Goal: Complete application form

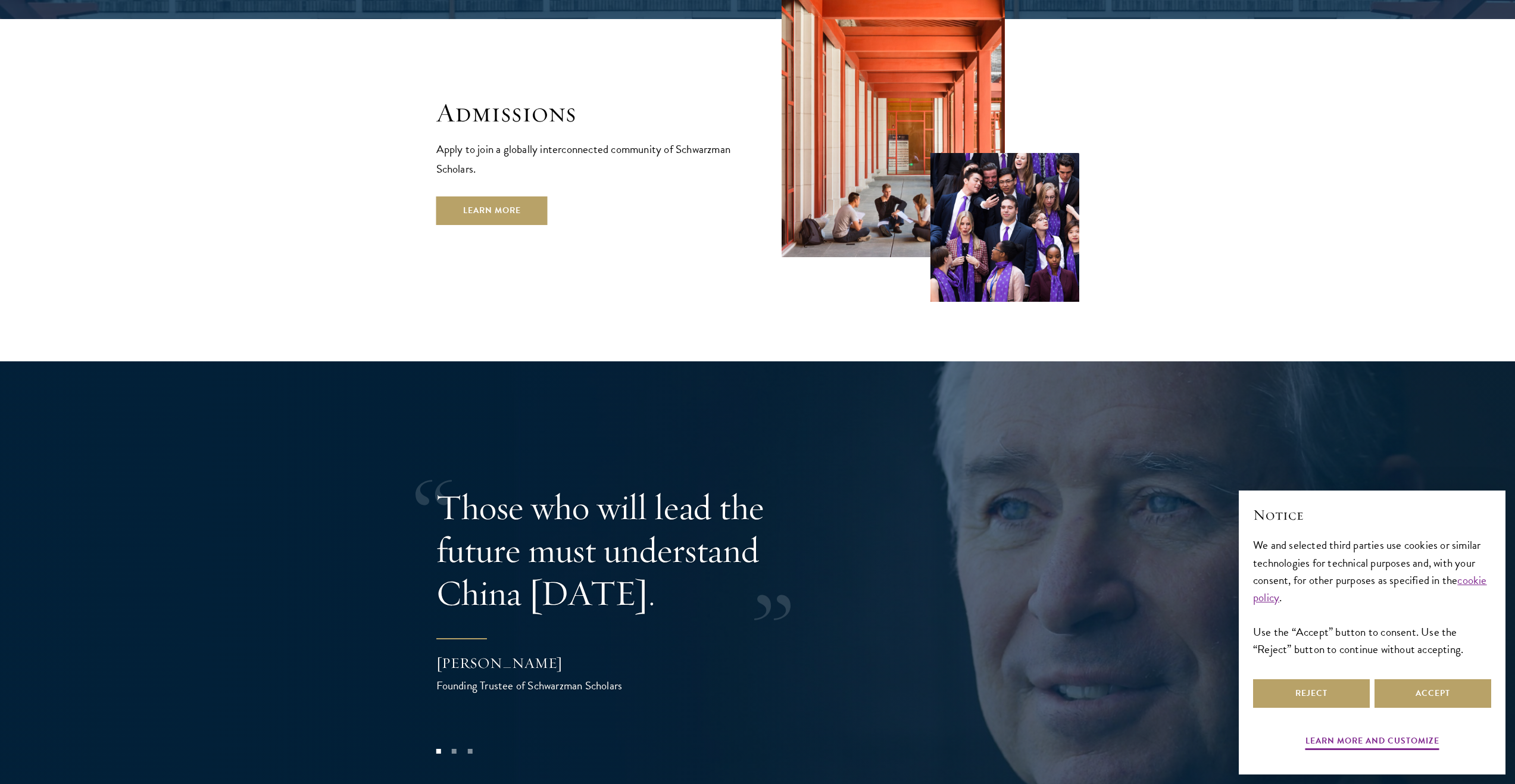
scroll to position [2380, 0]
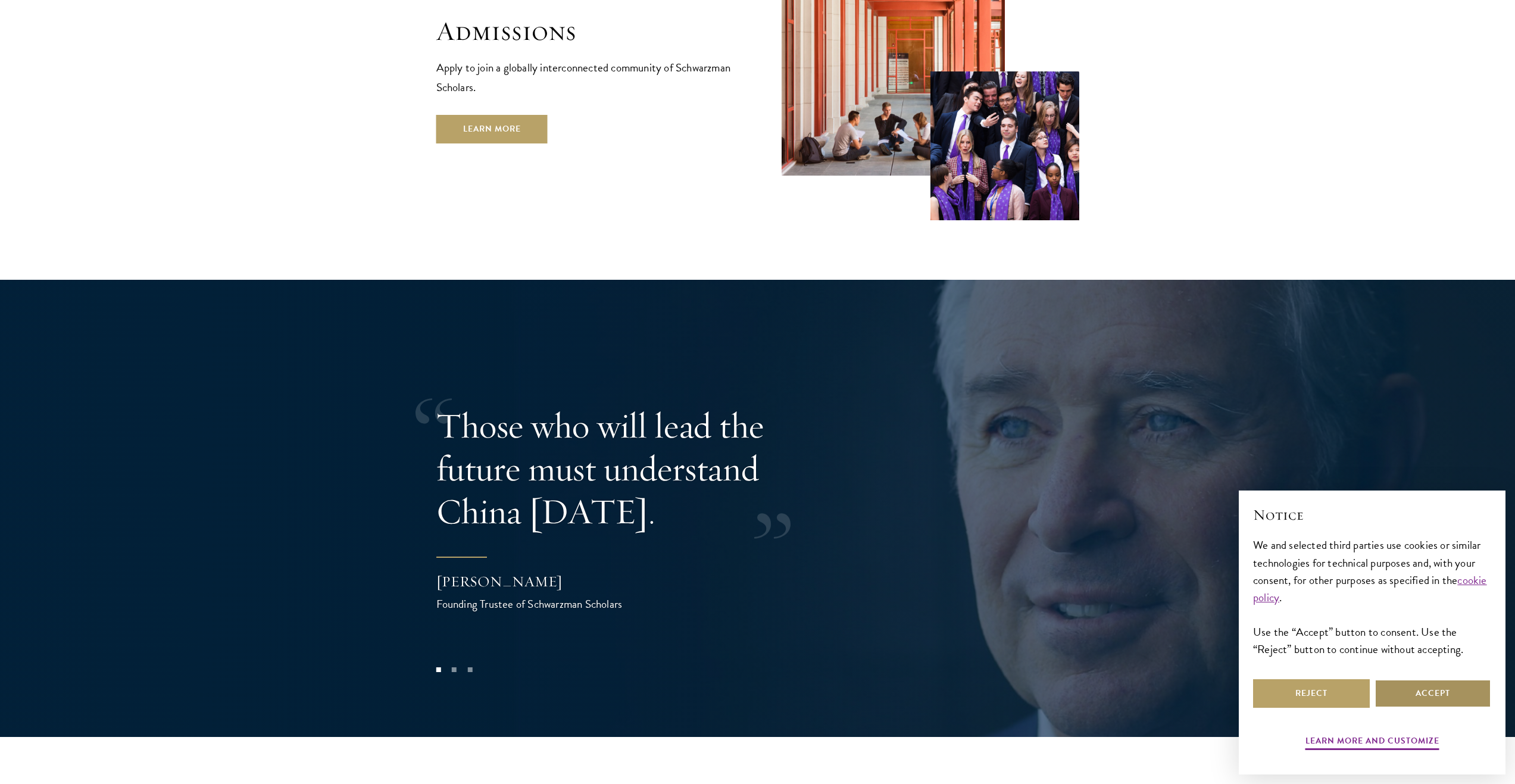
click at [1456, 693] on button "Accept" at bounding box center [1433, 693] width 117 height 29
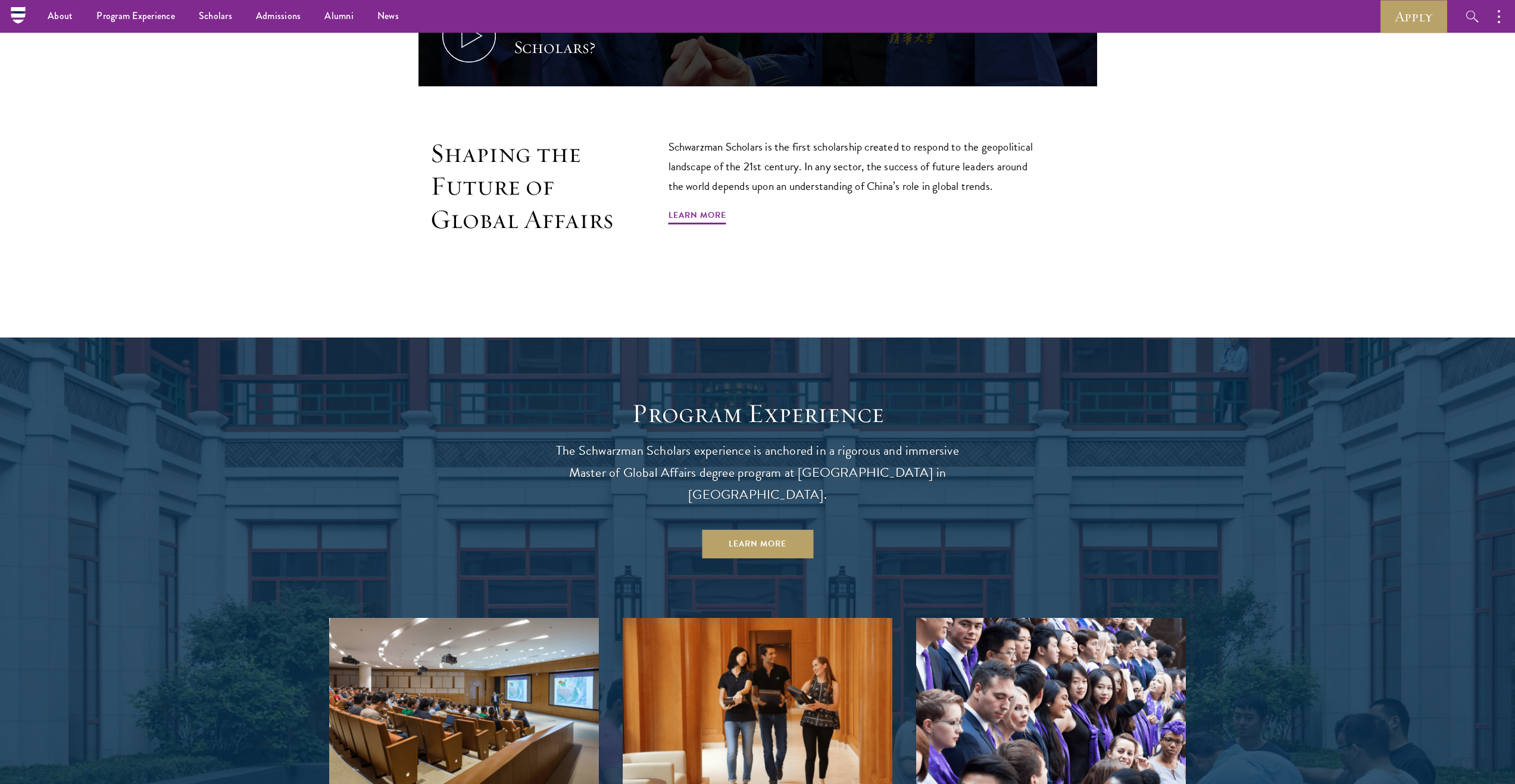
scroll to position [952, 0]
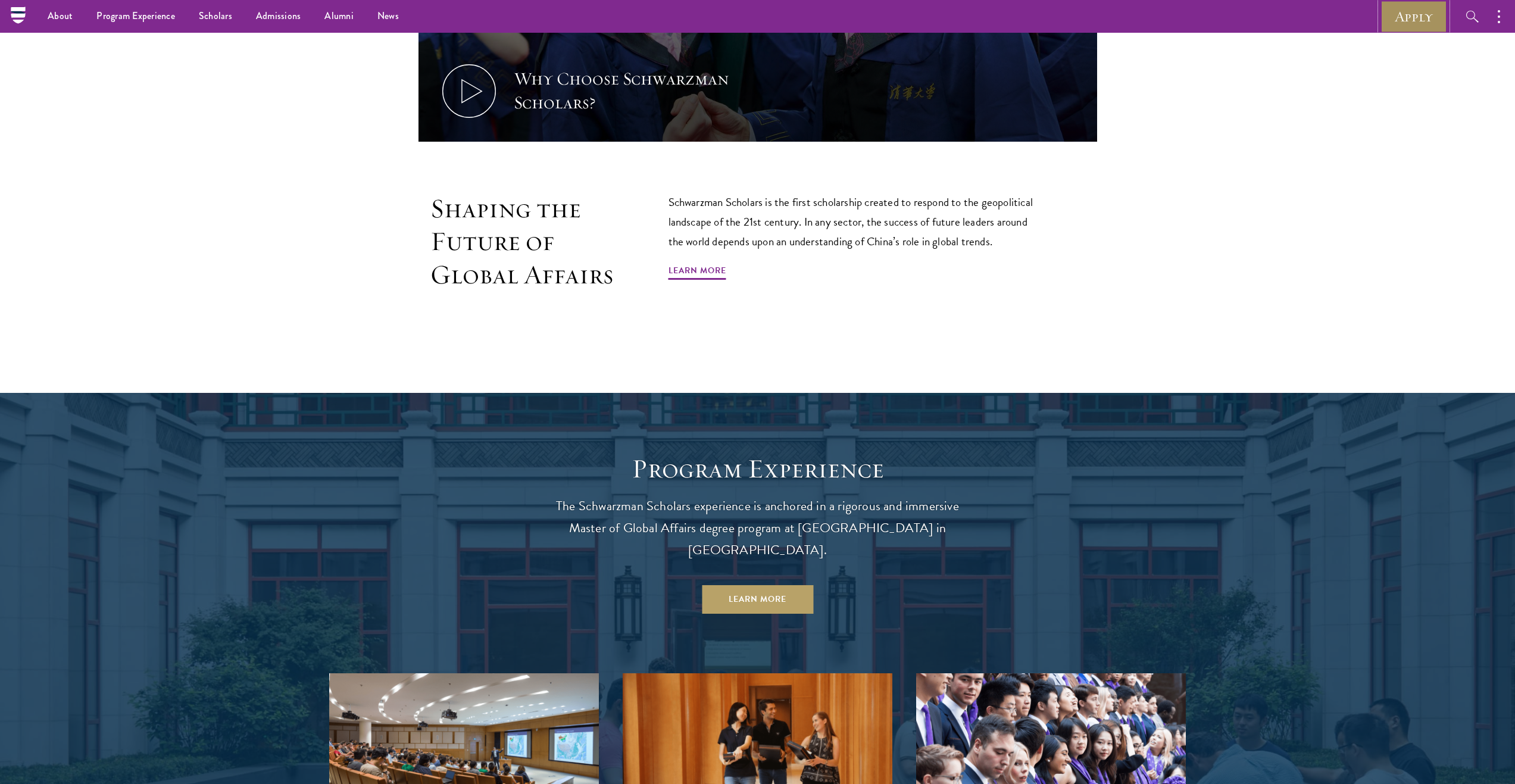
click at [1428, 10] on link "Apply" at bounding box center [1414, 16] width 66 height 33
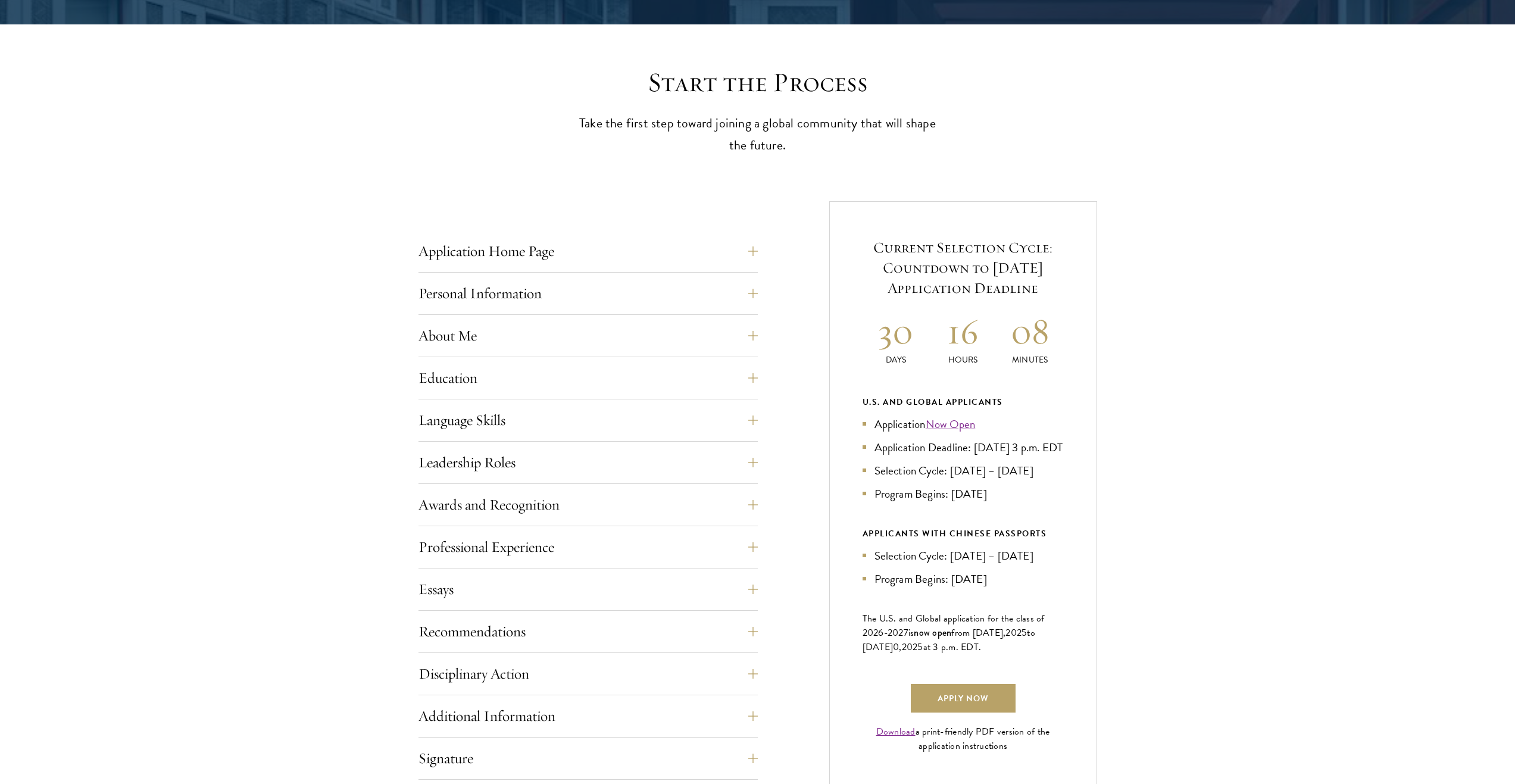
scroll to position [297, 0]
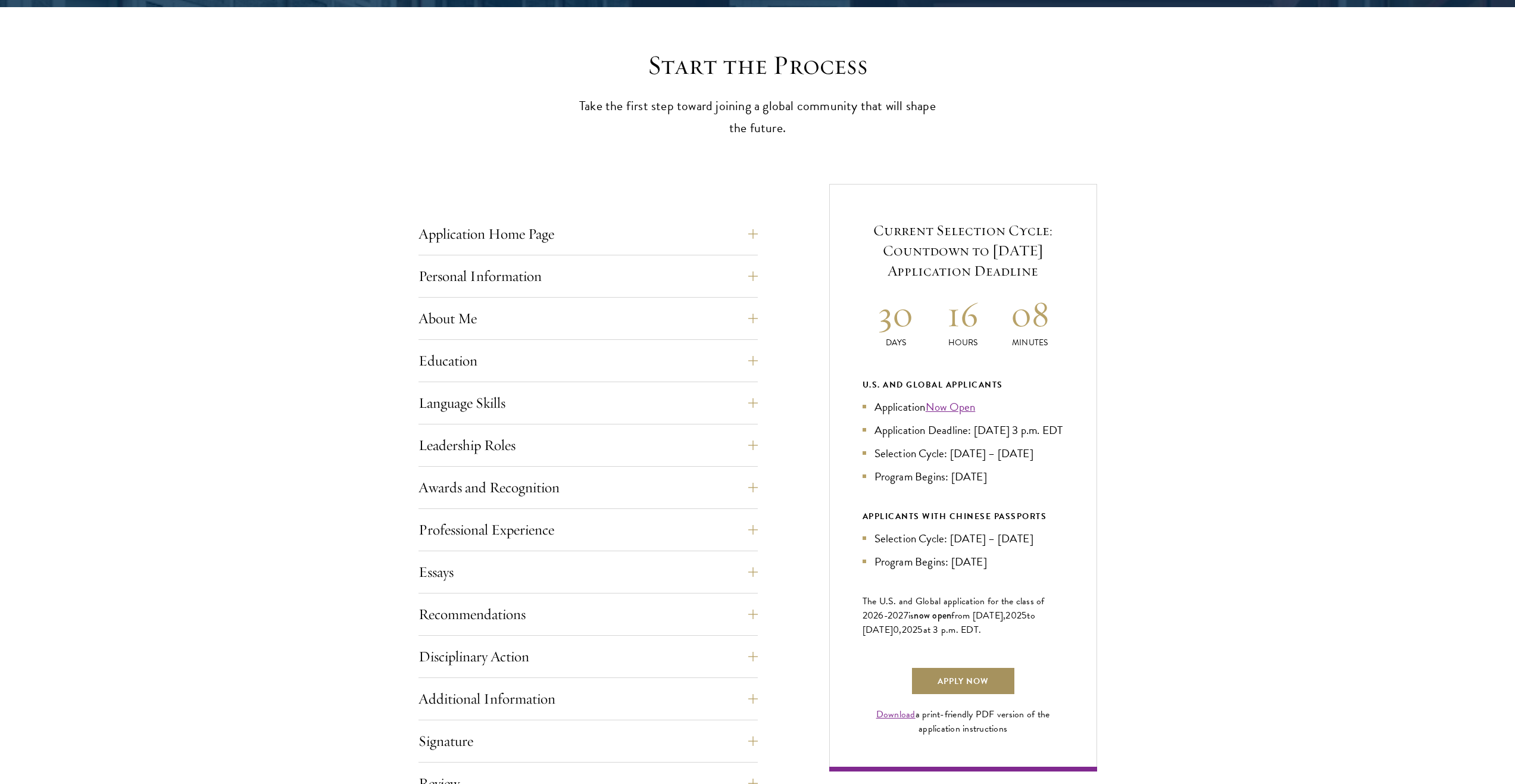
click at [950, 692] on link "Apply Now" at bounding box center [963, 681] width 105 height 29
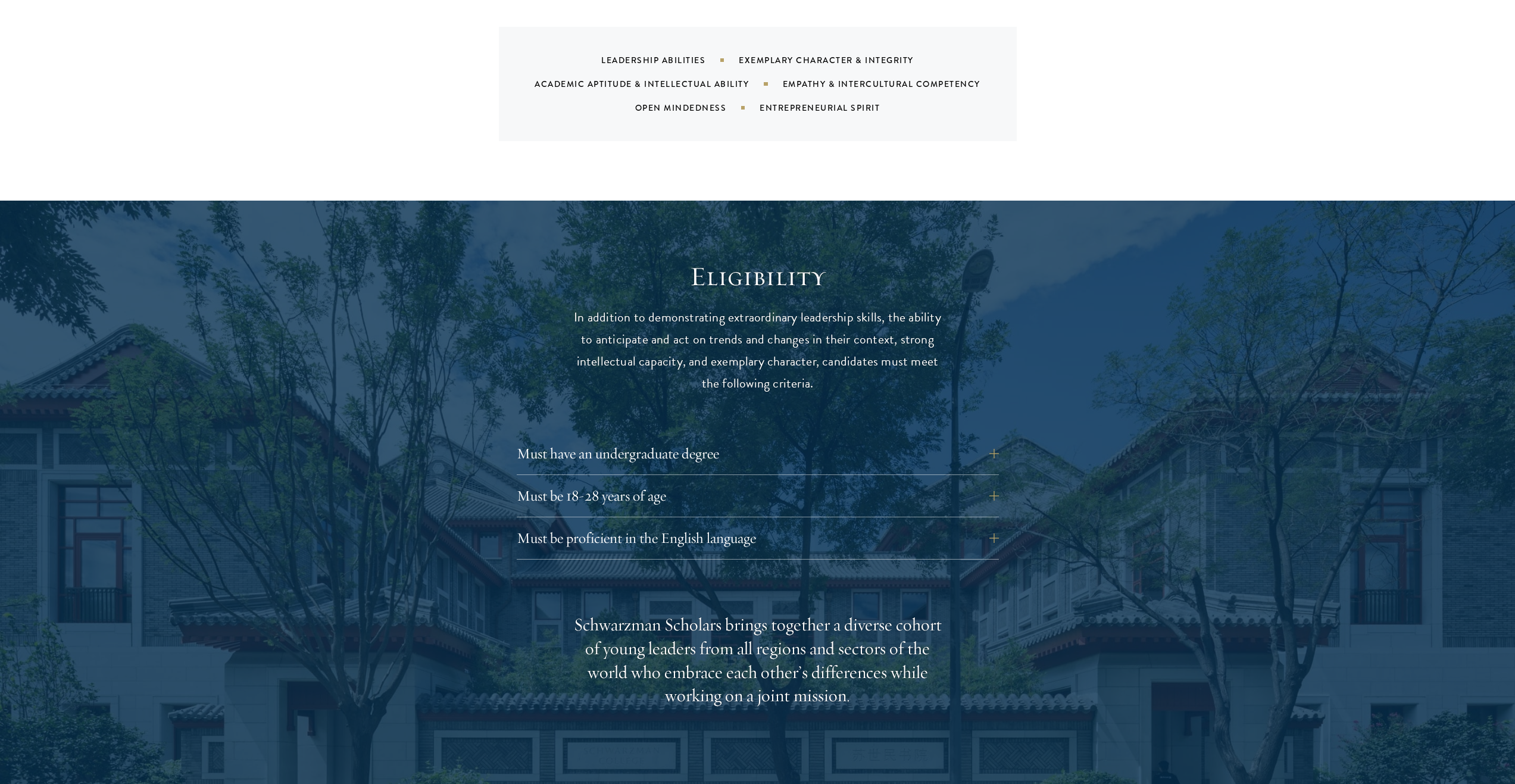
scroll to position [1369, 0]
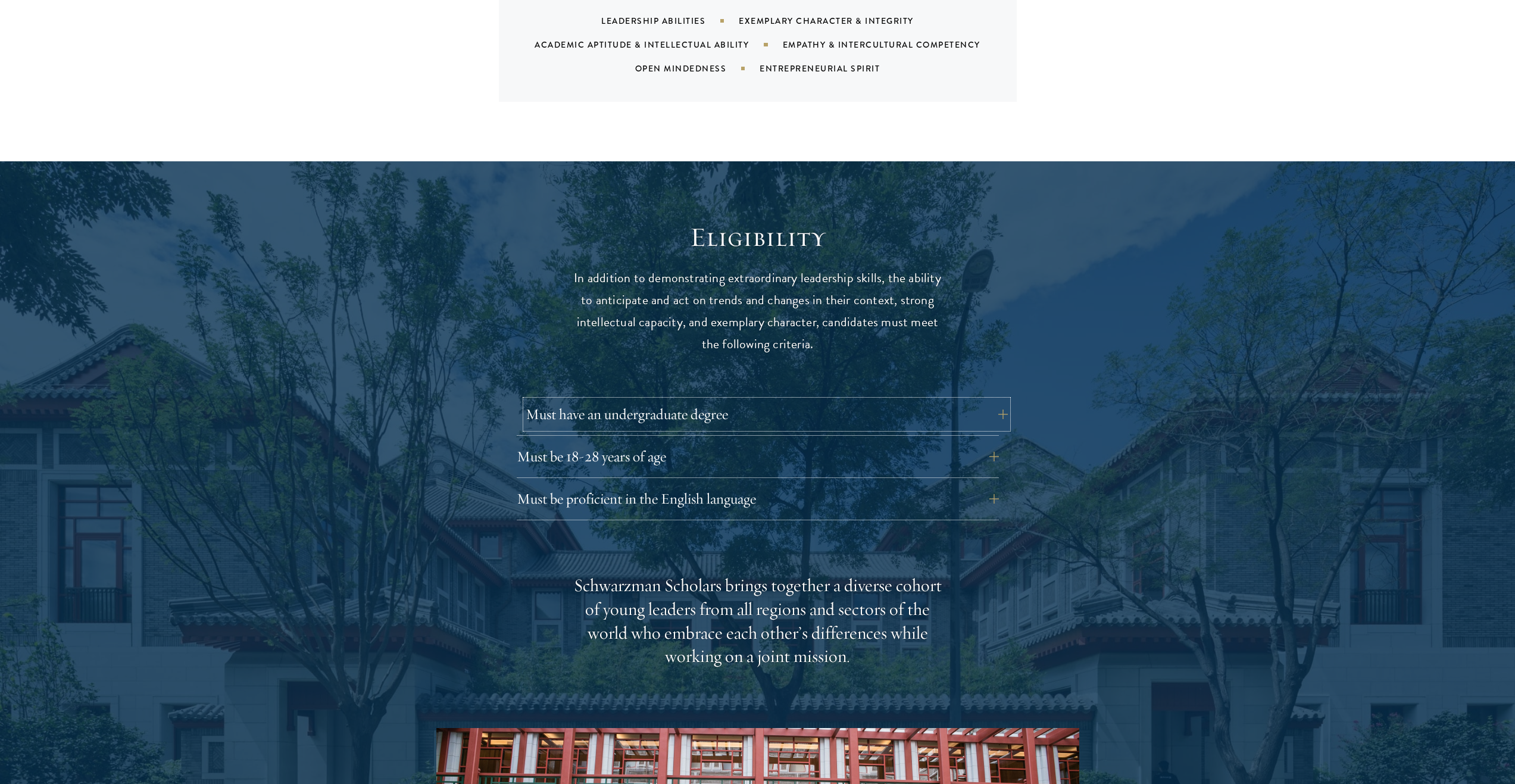
click at [604, 400] on button "Must have an undergraduate degree" at bounding box center [767, 414] width 482 height 29
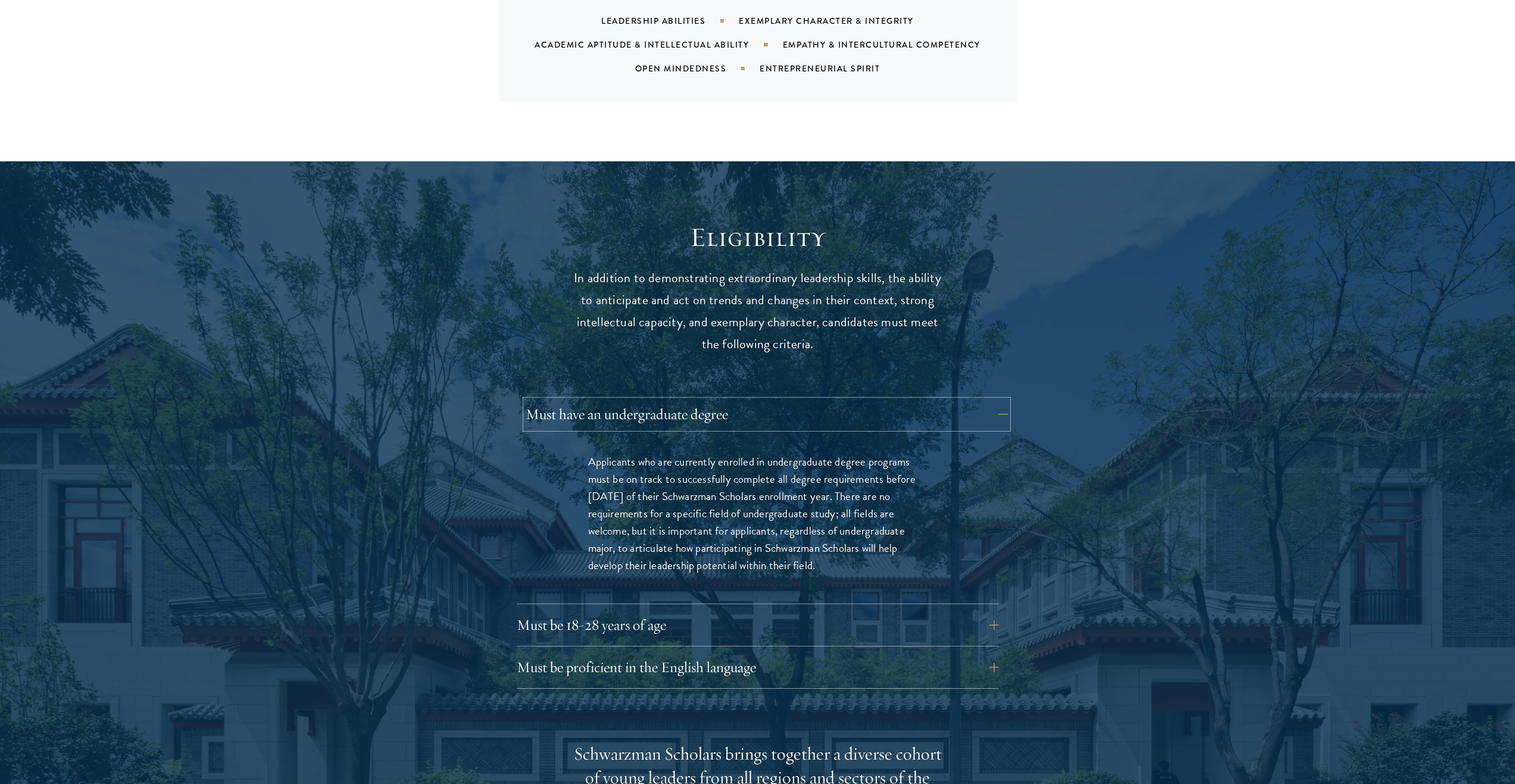
click at [759, 400] on button "Must have an undergraduate degree" at bounding box center [767, 414] width 482 height 29
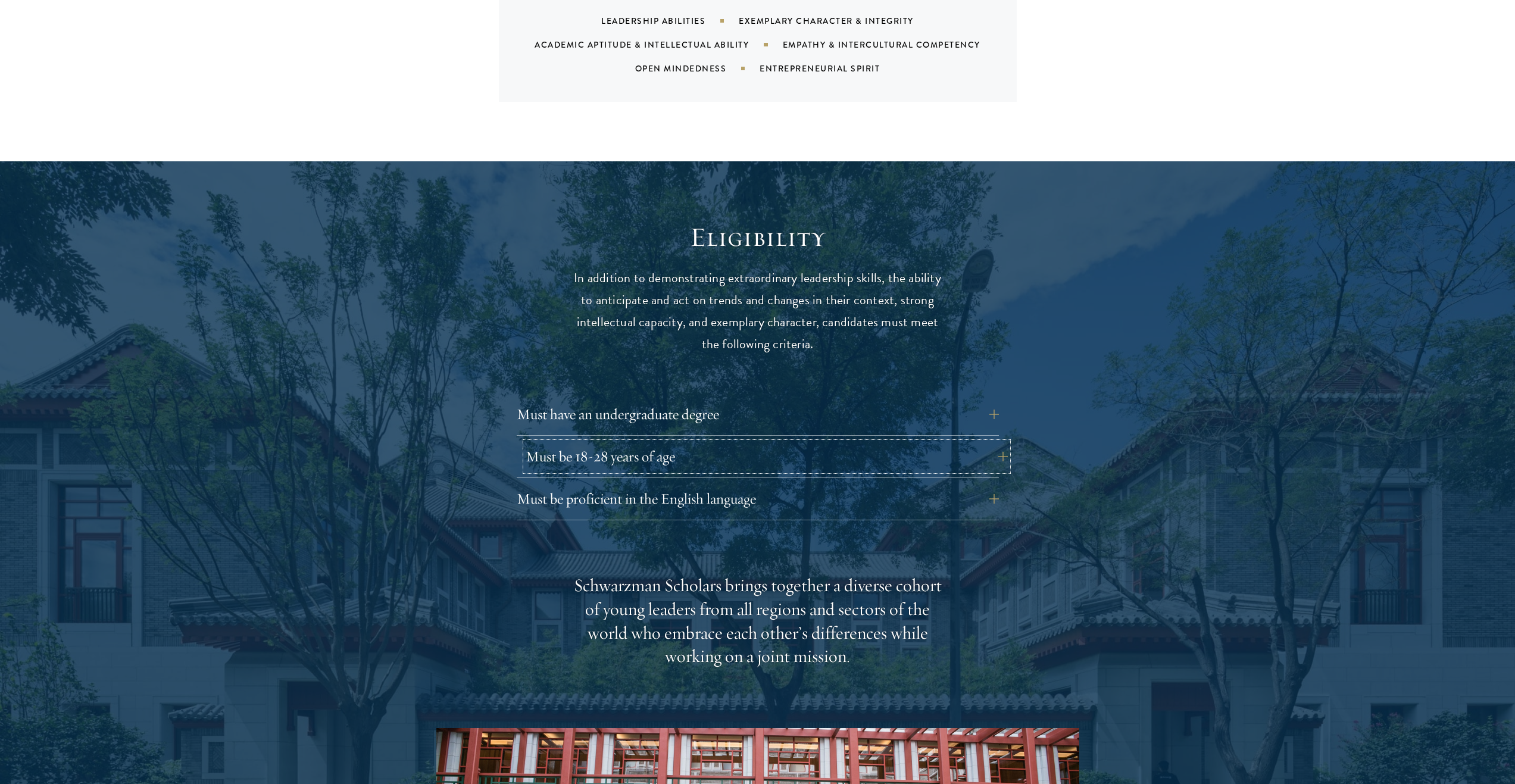
click at [758, 442] on button "Must be 18-28 years of age" at bounding box center [767, 456] width 482 height 29
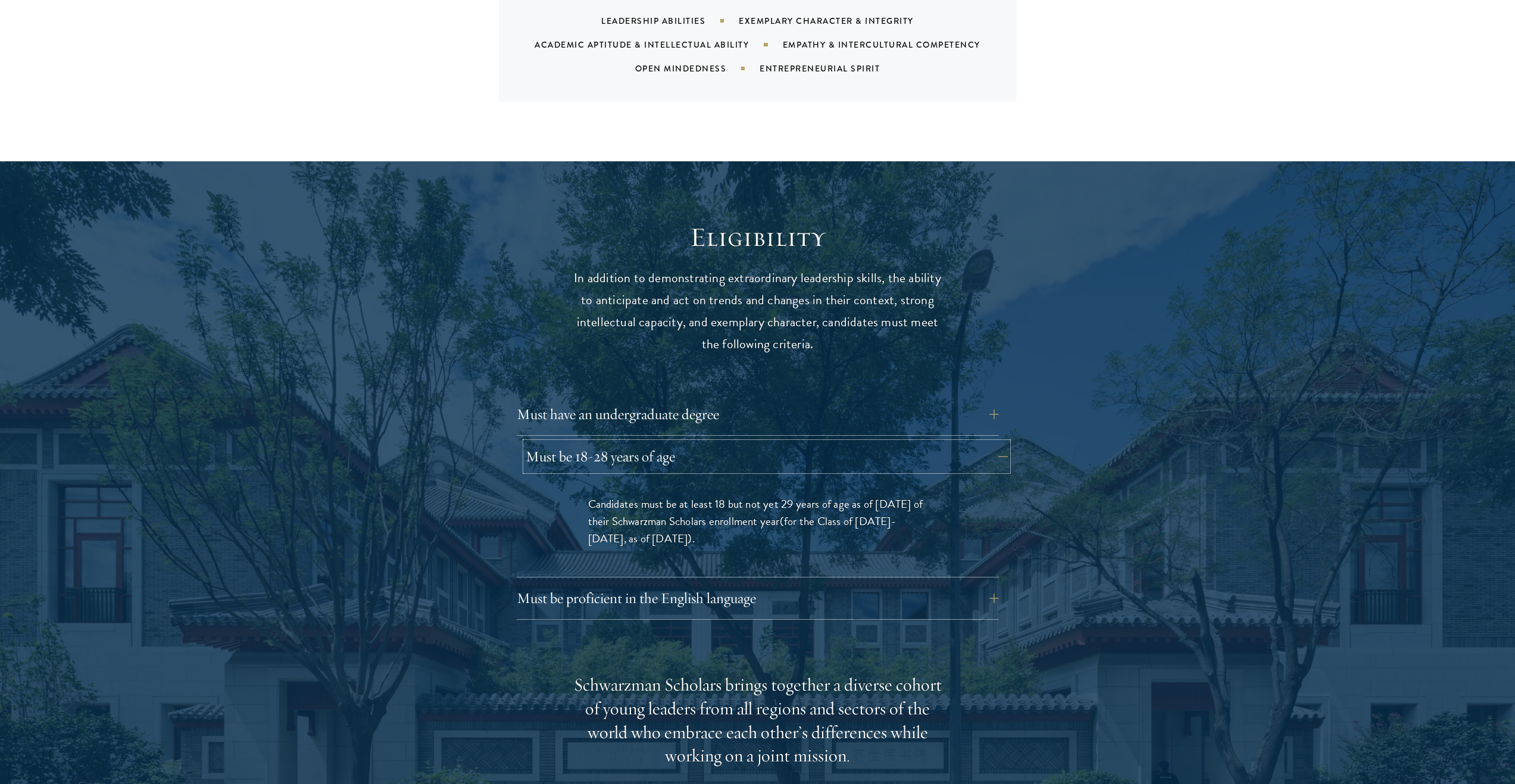
click at [758, 442] on button "Must be 18-28 years of age" at bounding box center [767, 456] width 482 height 29
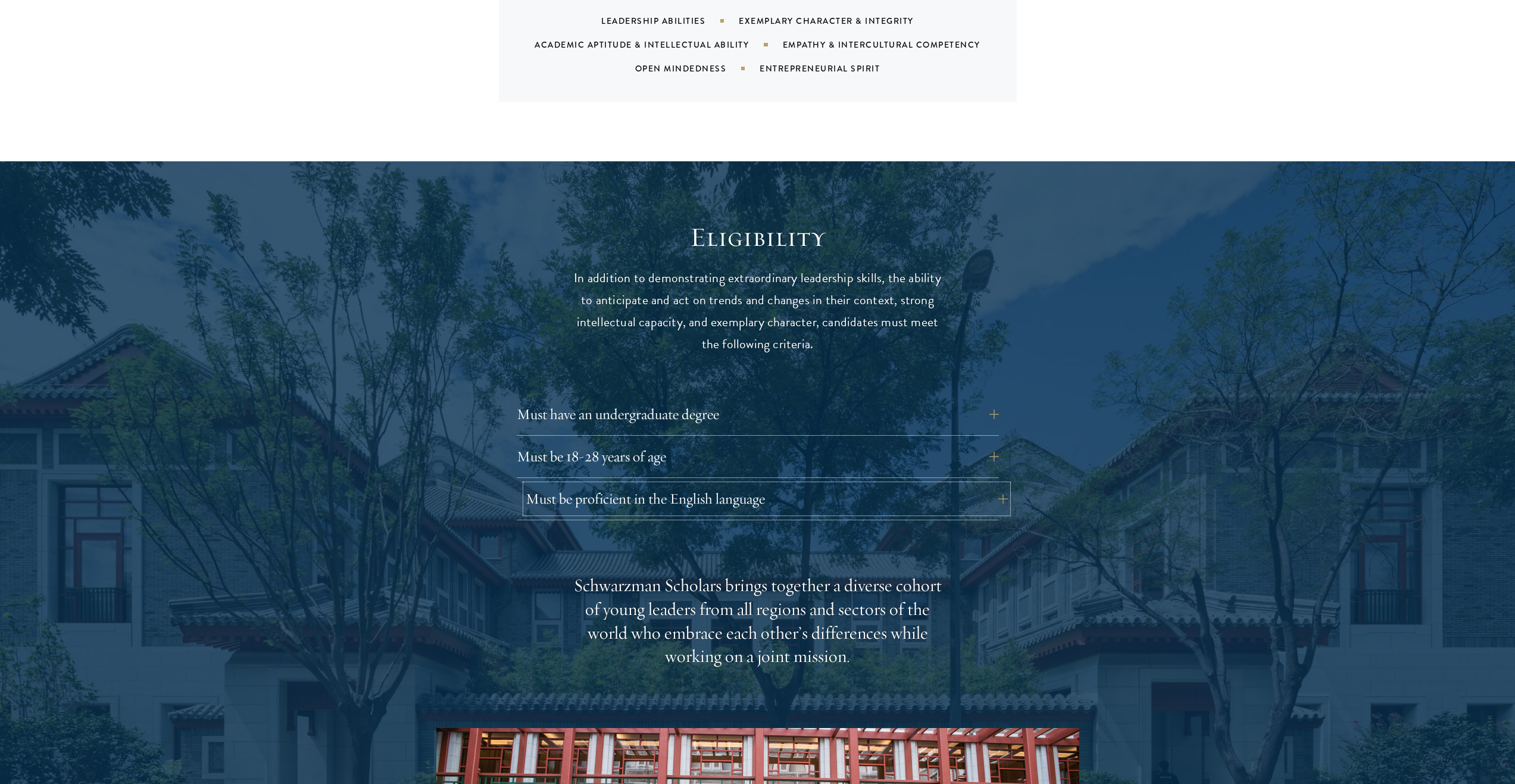
click at [767, 484] on button "Must be proficient in the English language" at bounding box center [767, 498] width 482 height 29
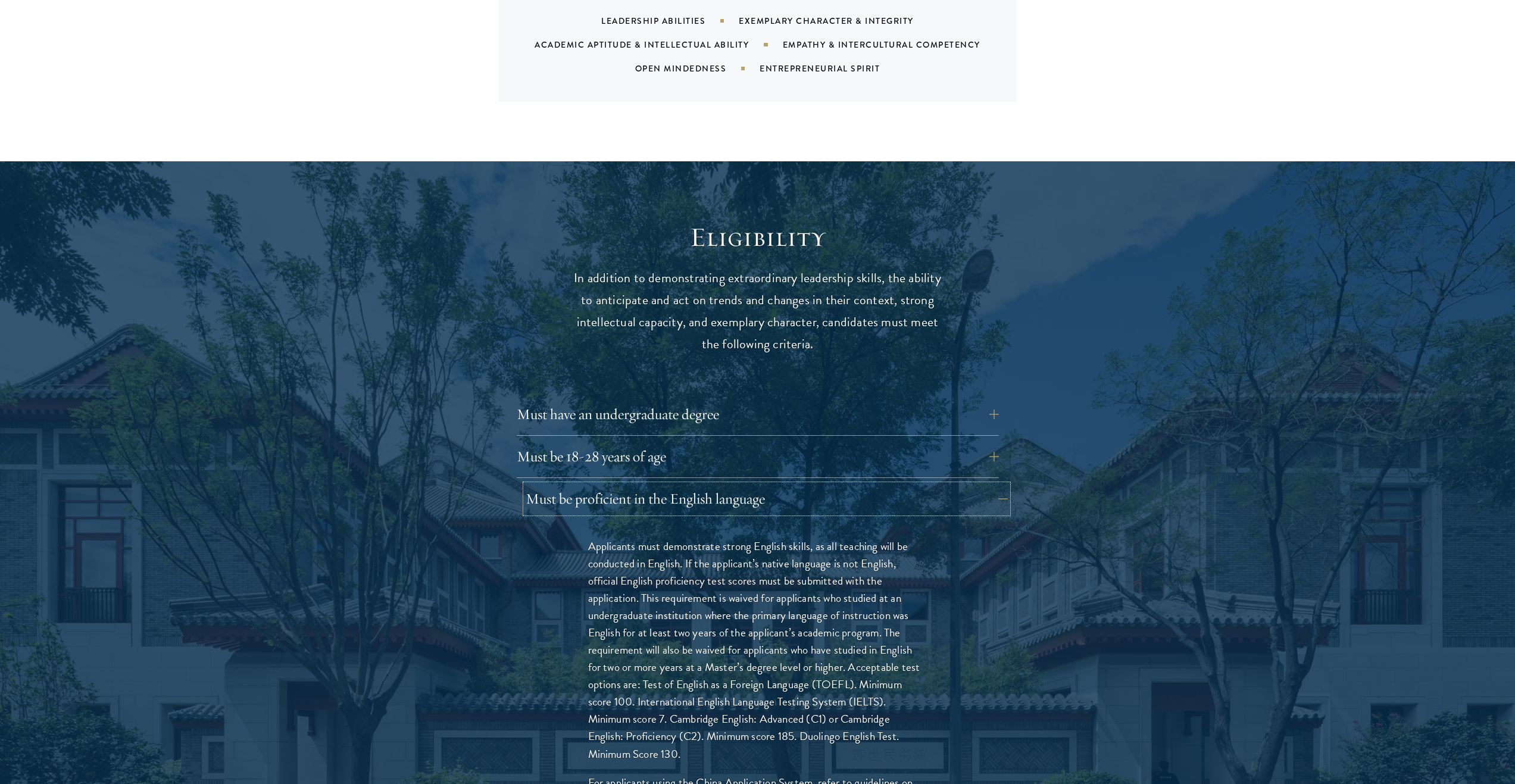
click at [767, 484] on button "Must be proficient in the English language" at bounding box center [767, 498] width 482 height 29
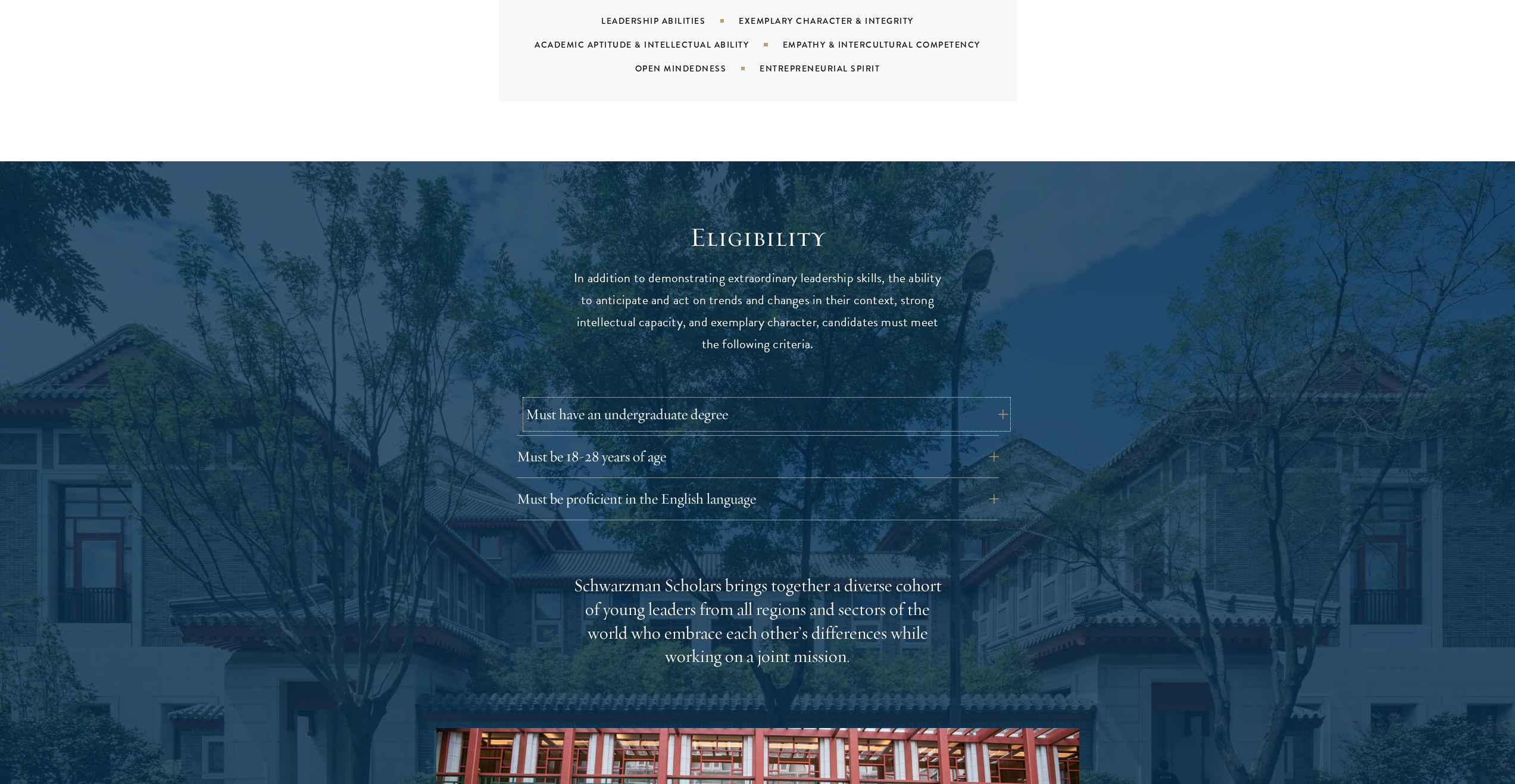
click at [744, 400] on button "Must have an undergraduate degree" at bounding box center [767, 414] width 482 height 29
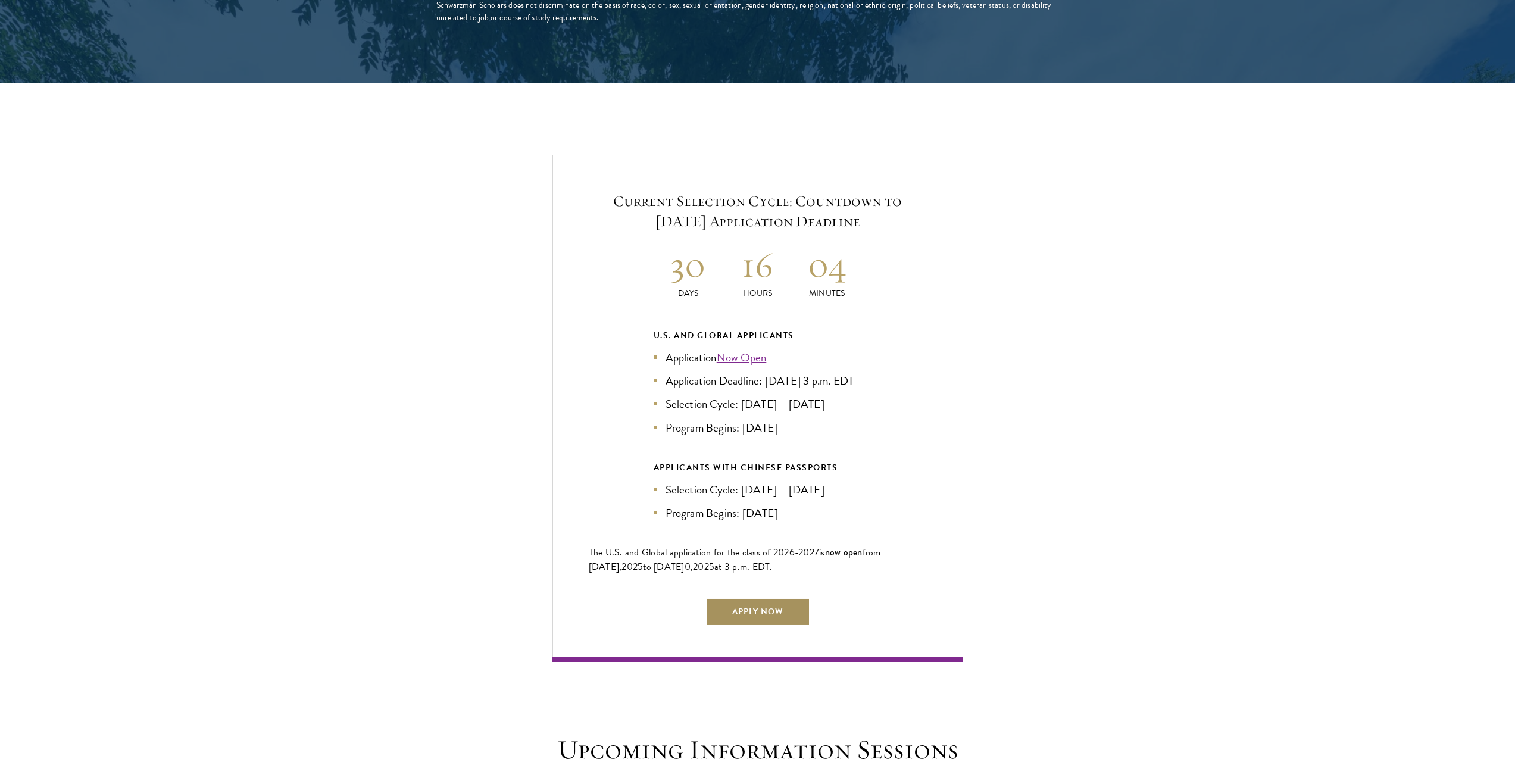
scroll to position [2618, 0]
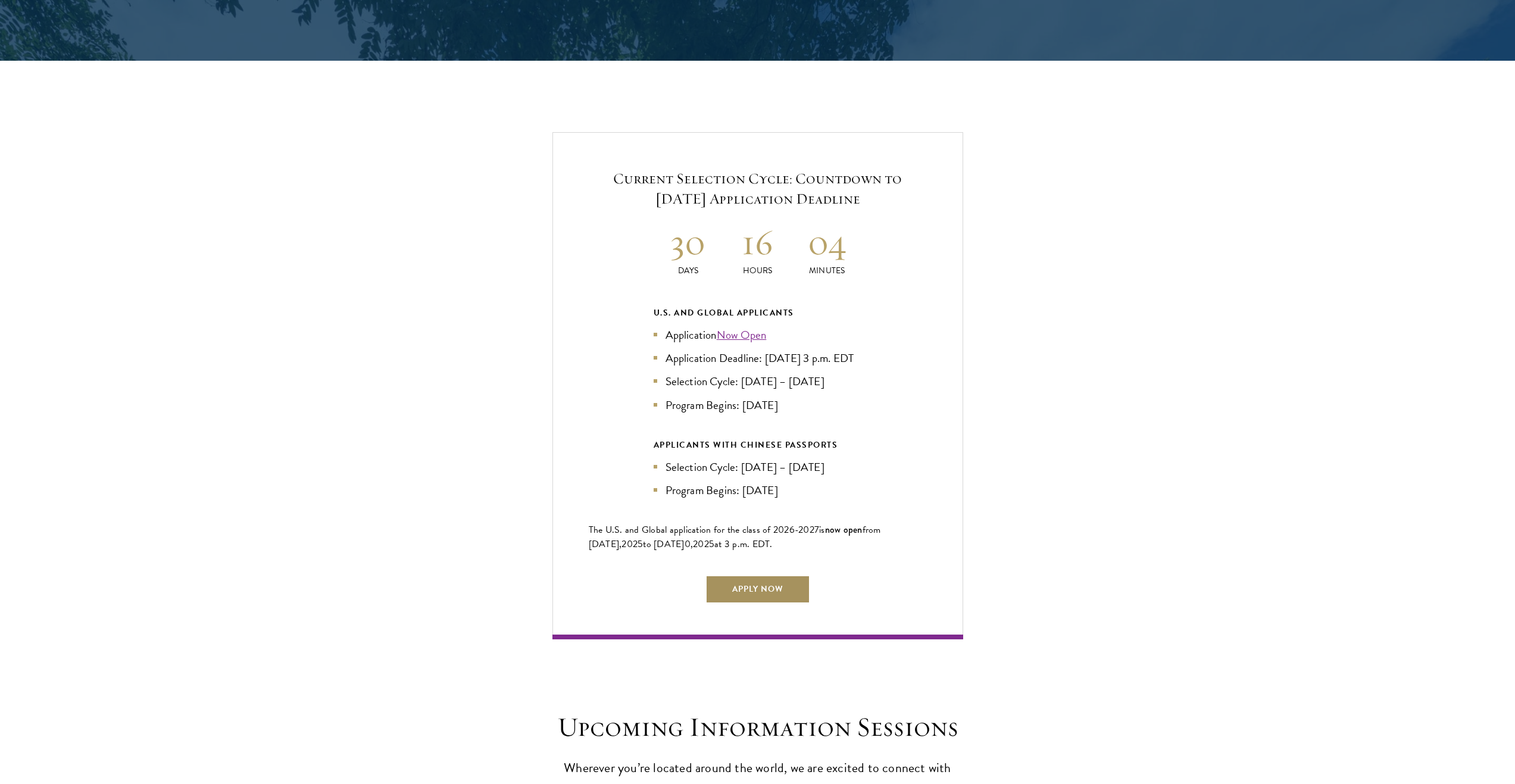
click at [766, 575] on link "Apply Now" at bounding box center [758, 589] width 105 height 29
